Goal: Task Accomplishment & Management: Manage account settings

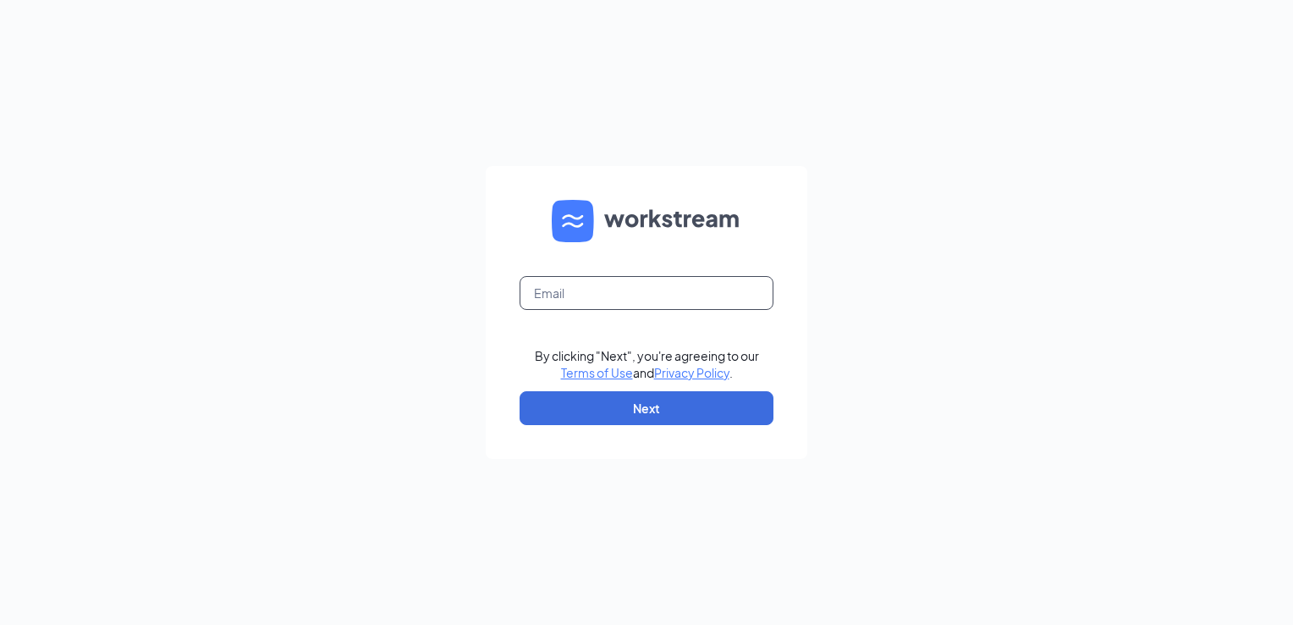
click at [562, 289] on input "text" at bounding box center [647, 293] width 254 height 34
type input "[PERSON_NAME][EMAIL_ADDRESS][DOMAIN_NAME]"
click at [559, 416] on button "Next" at bounding box center [647, 408] width 254 height 34
